Goal: Understand process/instructions

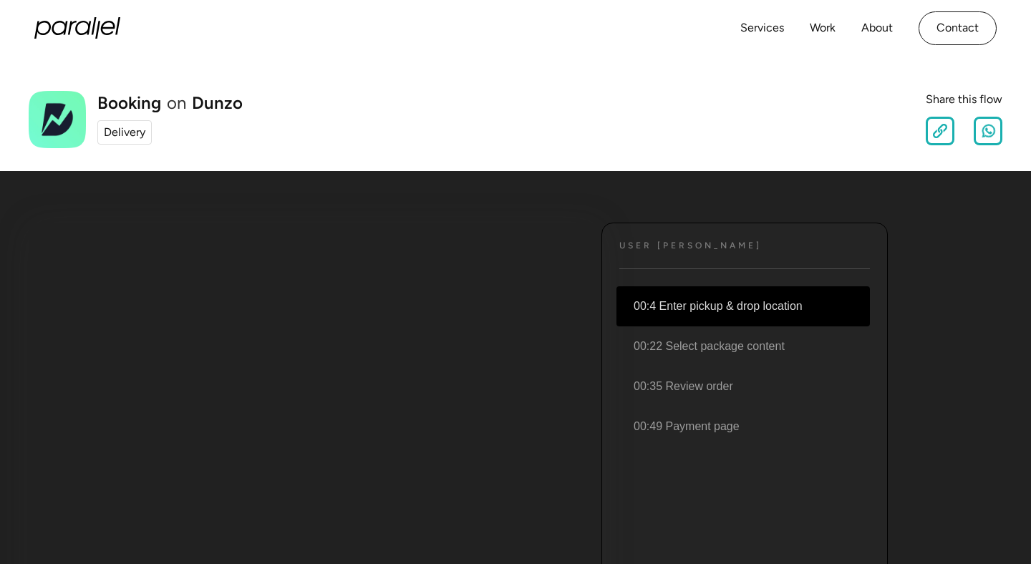
click at [697, 313] on li "00:4 Enter pickup & drop location" at bounding box center [742, 306] width 253 height 40
click at [659, 260] on div "User [PERSON_NAME] Text 00:4 Enter pickup & drop location 00:22 Select package …" at bounding box center [744, 438] width 286 height 430
click at [674, 312] on li "00:4 Enter pickup & drop location" at bounding box center [742, 306] width 253 height 40
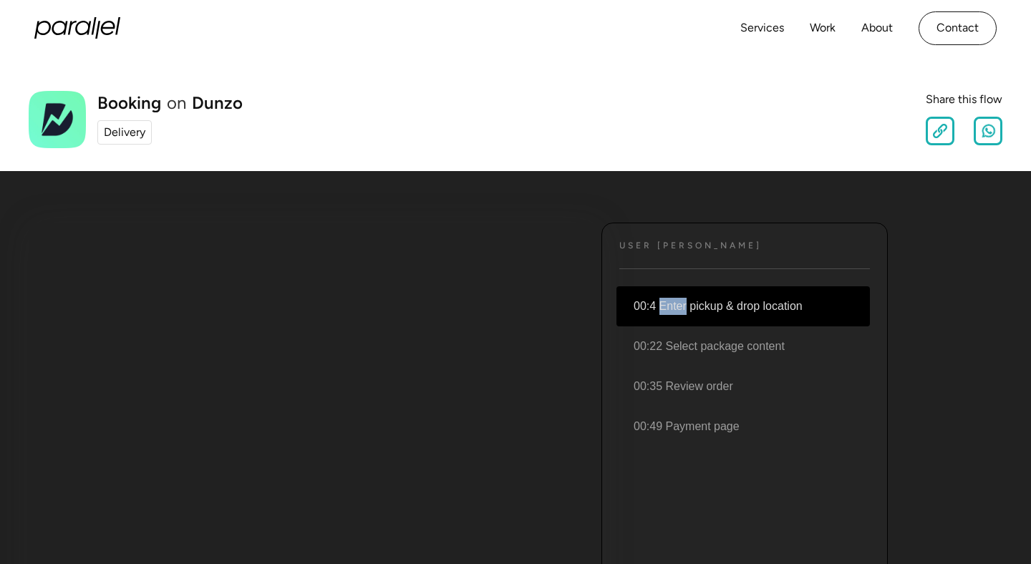
click at [712, 306] on li "00:4 Enter pickup & drop location" at bounding box center [742, 306] width 253 height 40
click at [682, 306] on li "00:4 Enter pickup & drop location" at bounding box center [742, 306] width 253 height 40
click at [123, 132] on div "Delivery" at bounding box center [125, 132] width 42 height 17
